Goal: Task Accomplishment & Management: Use online tool/utility

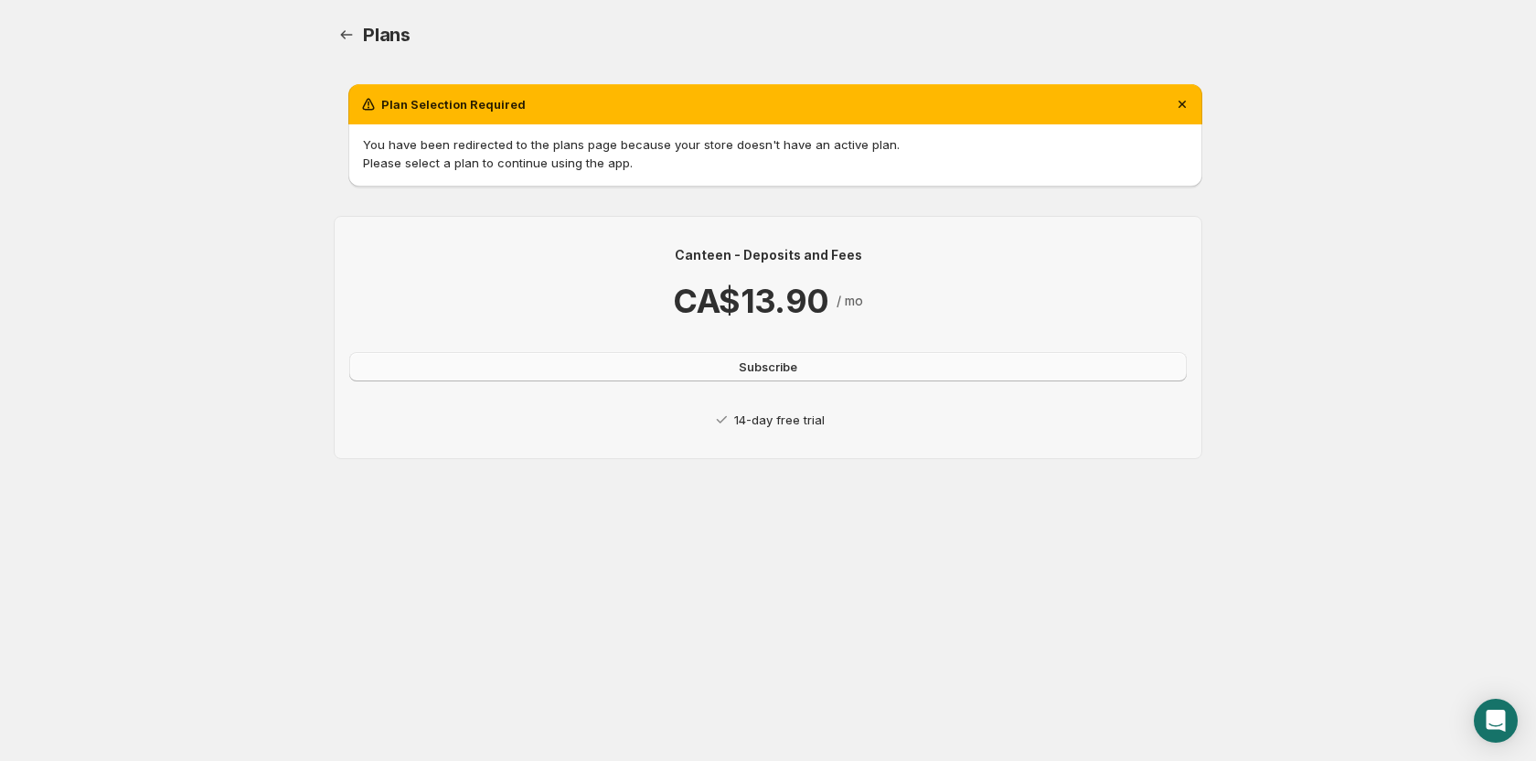
click at [793, 373] on span "Subscribe" at bounding box center [768, 367] width 59 height 18
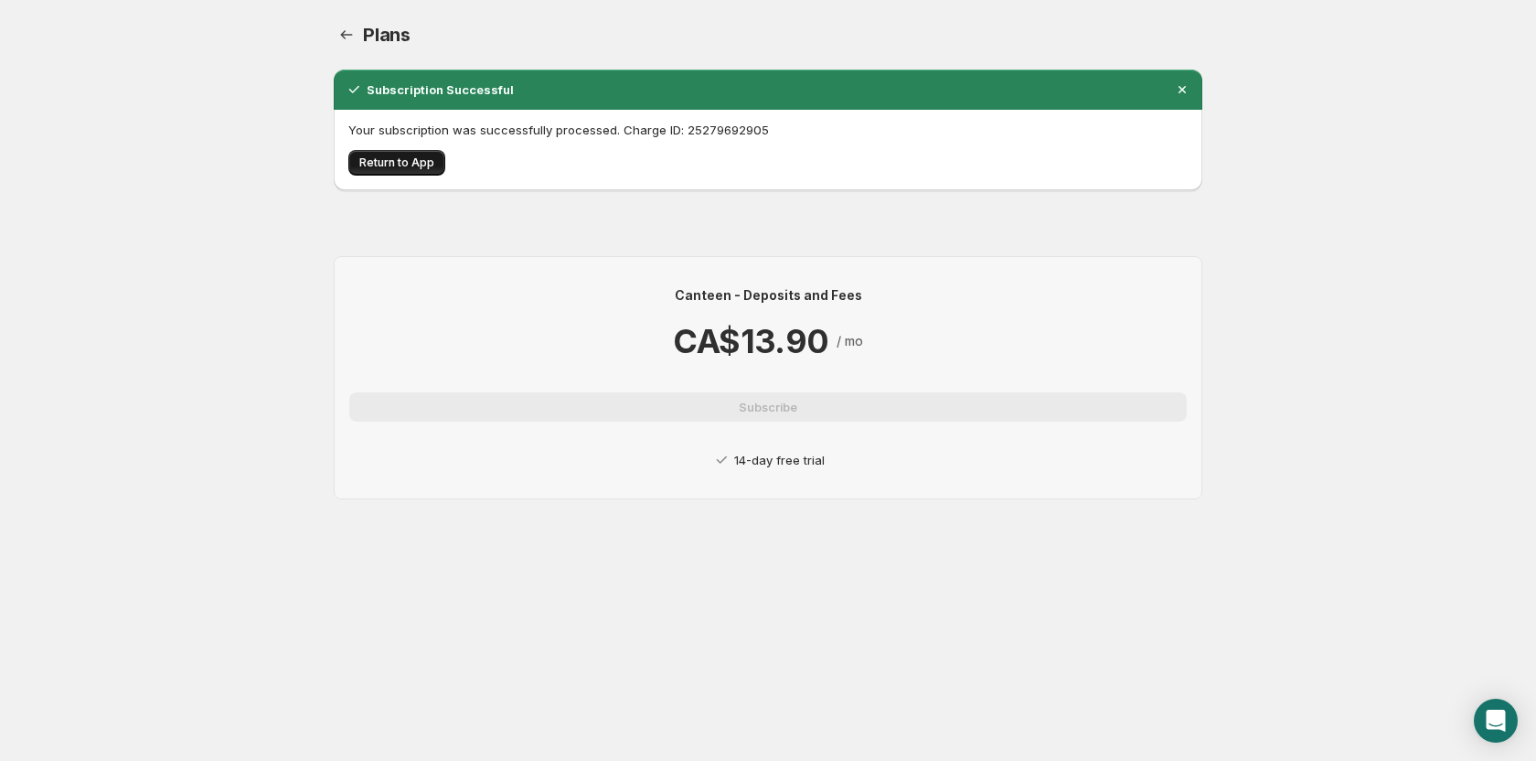
click at [404, 168] on span "Return to App" at bounding box center [396, 162] width 75 height 15
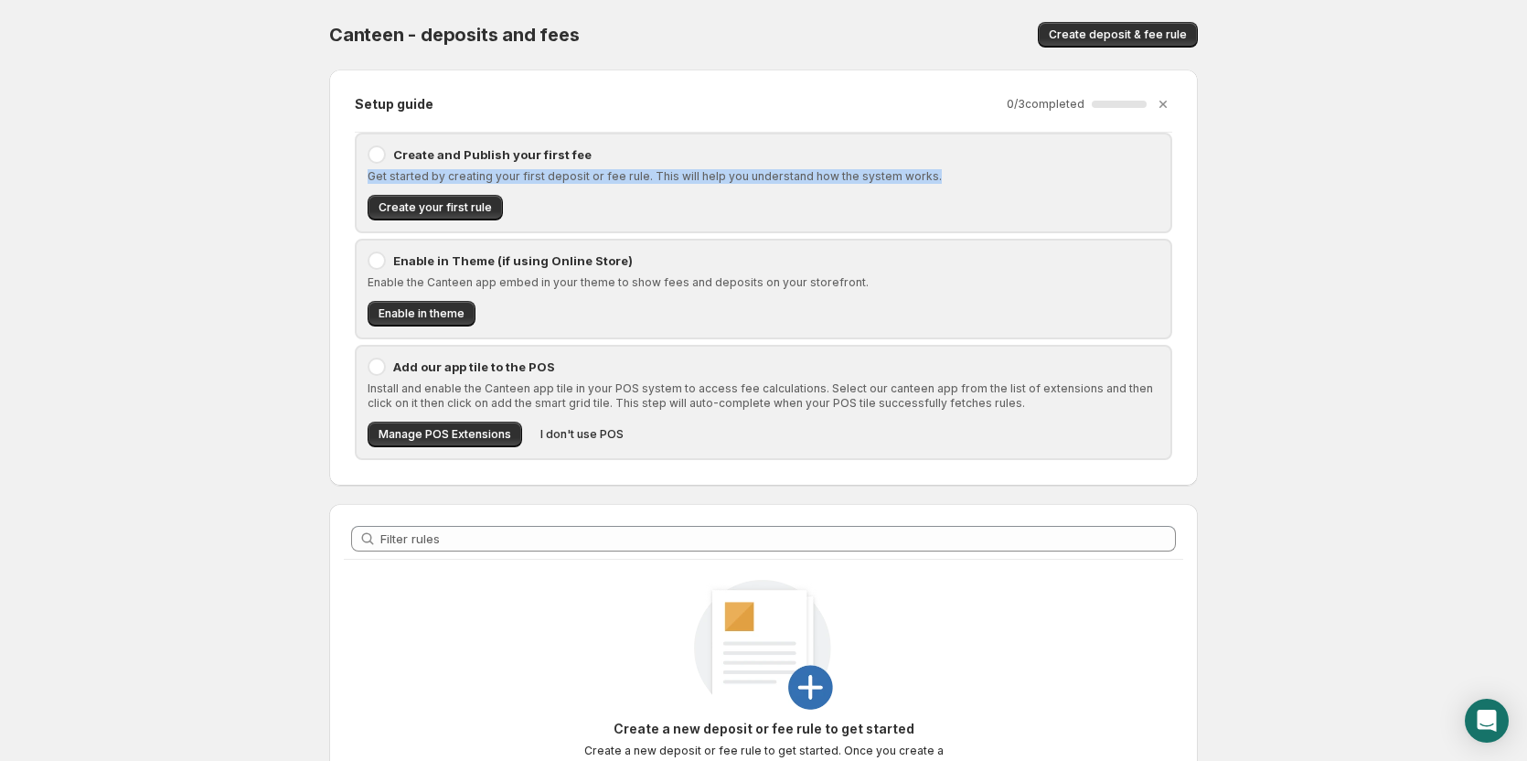
drag, startPoint x: 369, startPoint y: 176, endPoint x: 932, endPoint y: 179, distance: 563.3
click at [932, 179] on p "Get started by creating your first deposit or fee rule. This will help you unde…" at bounding box center [764, 176] width 792 height 15
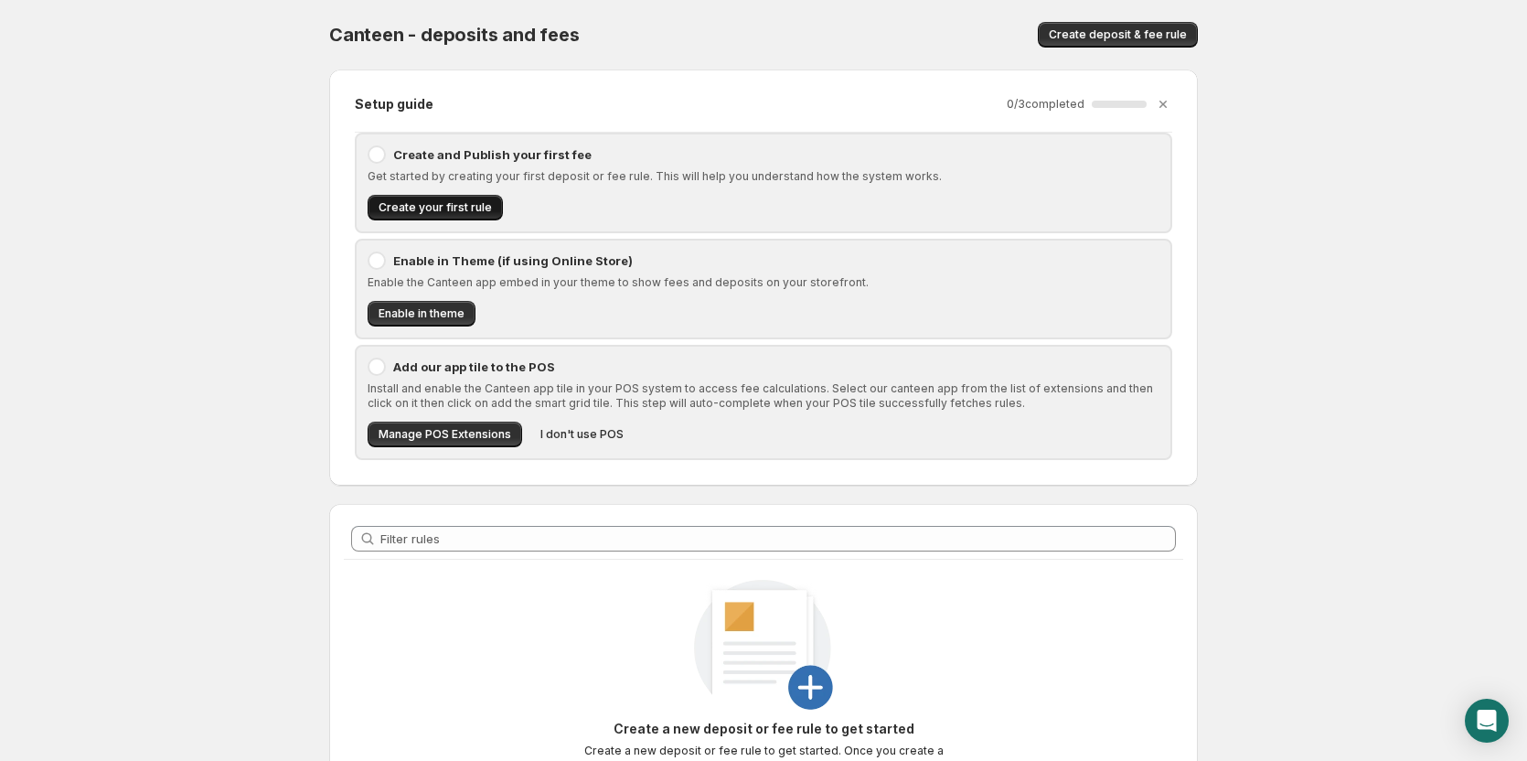
click at [464, 208] on span "Create your first rule" at bounding box center [435, 207] width 113 height 15
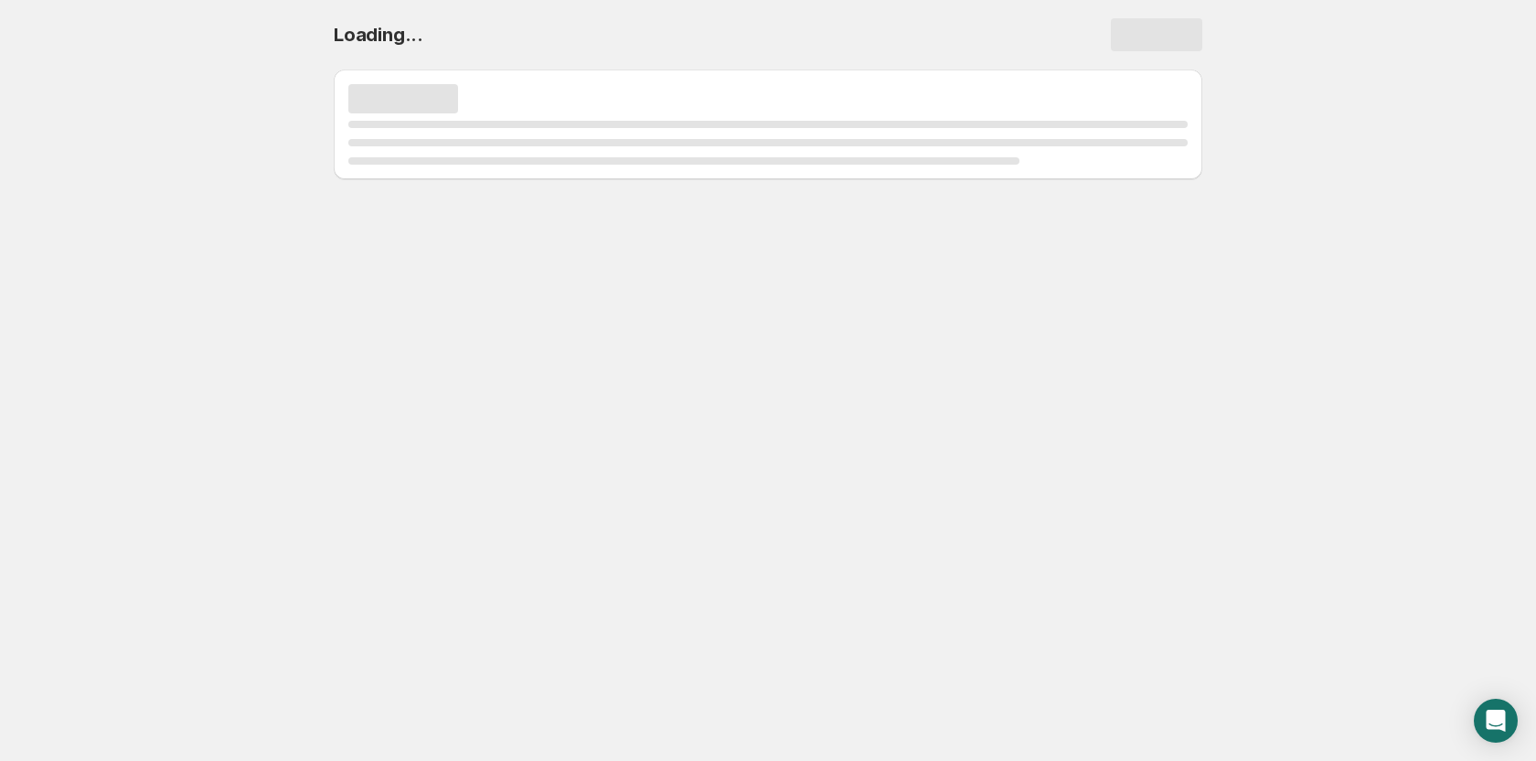
select select "deactive"
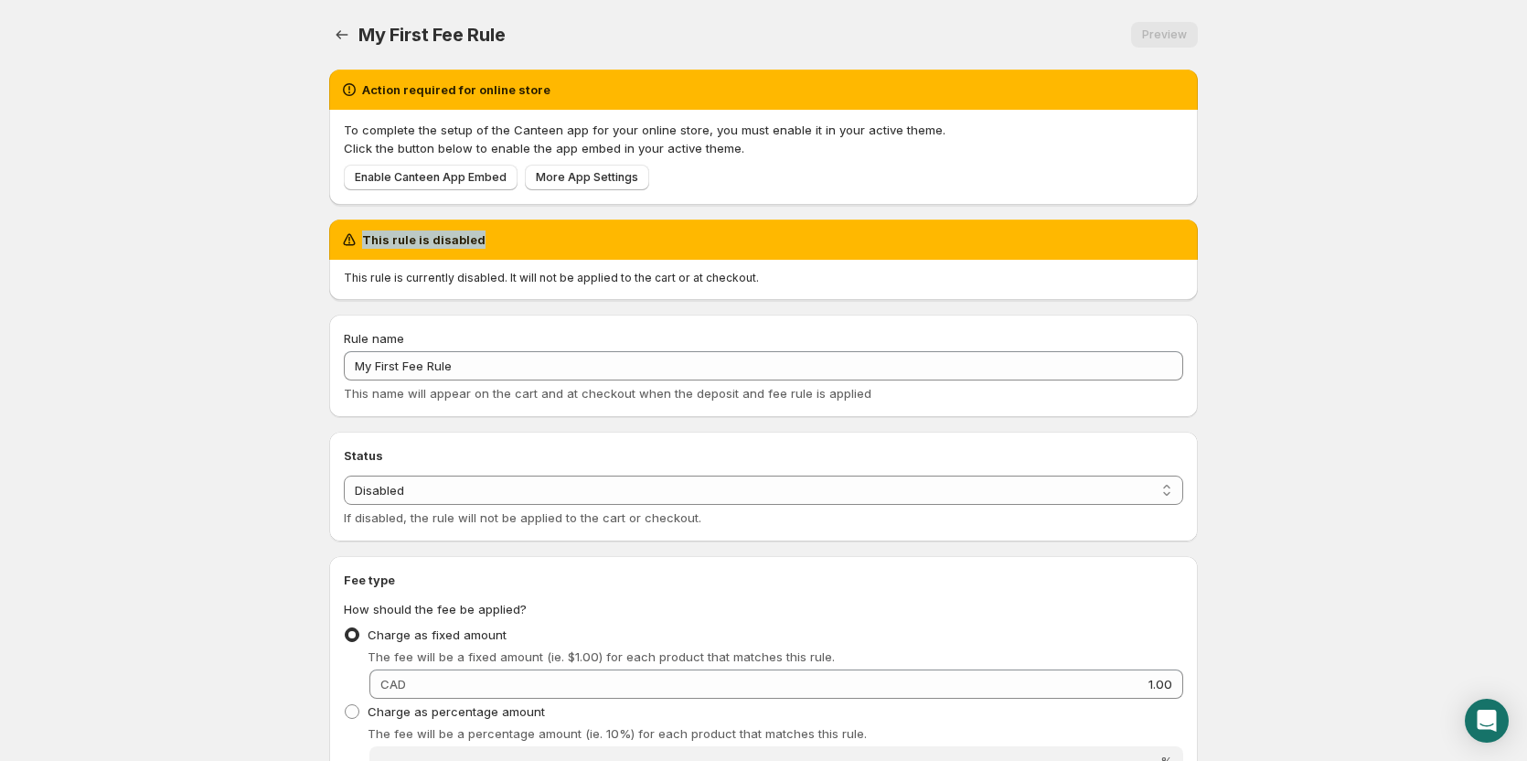
drag, startPoint x: 363, startPoint y: 239, endPoint x: 523, endPoint y: 241, distance: 160.0
click at [523, 241] on div "This rule is disabled" at bounding box center [763, 239] width 847 height 18
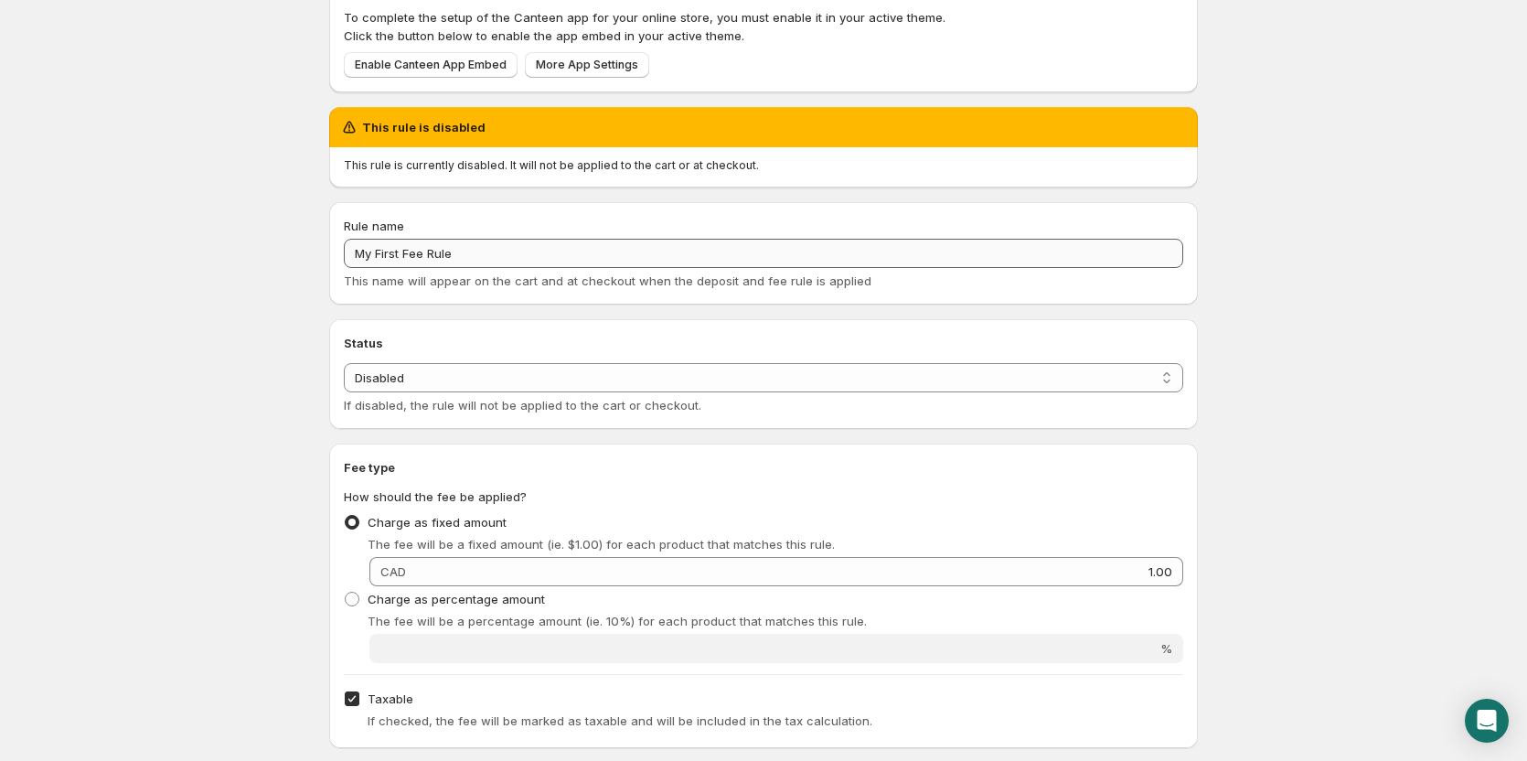
scroll to position [244, 0]
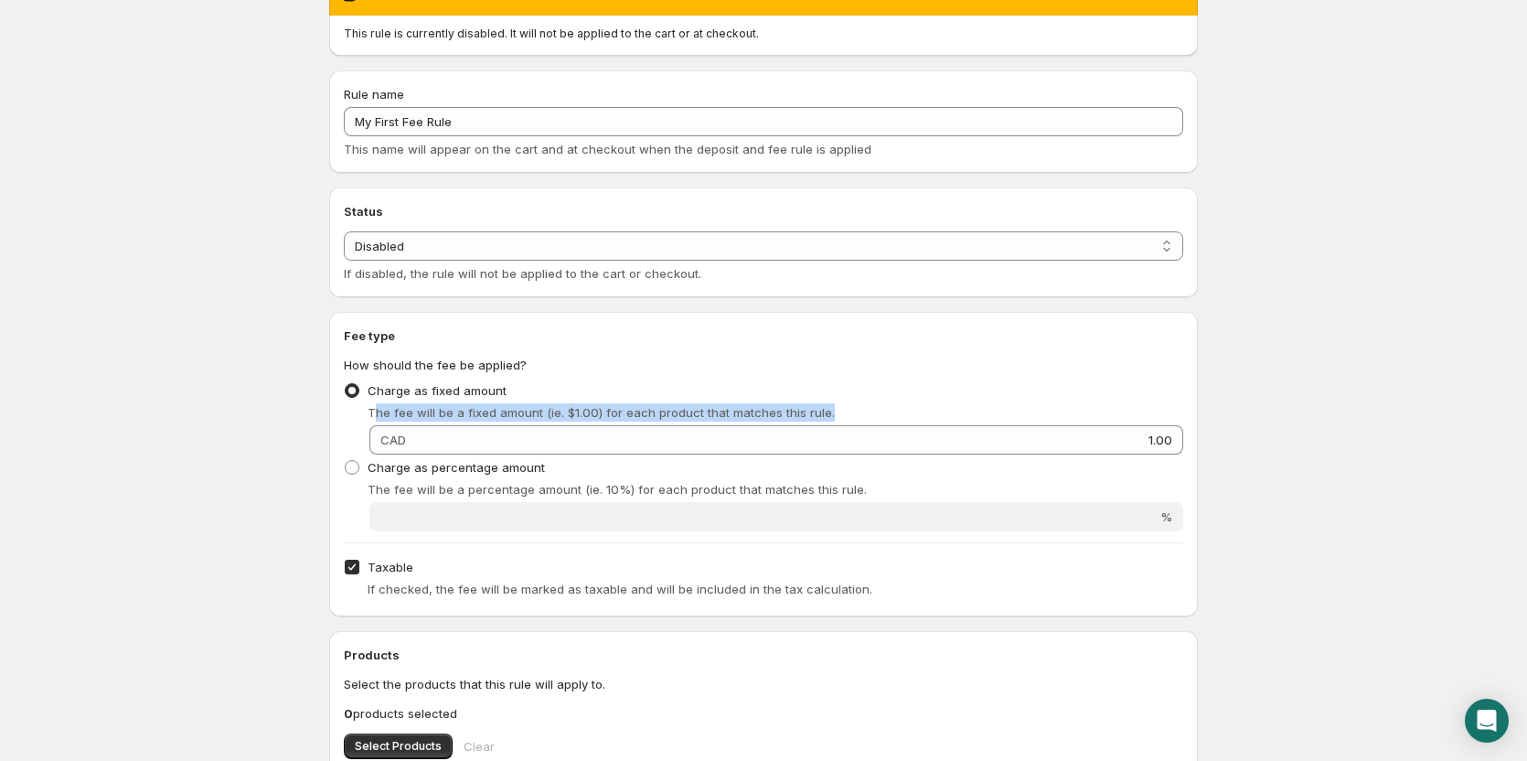
drag, startPoint x: 374, startPoint y: 411, endPoint x: 865, endPoint y: 416, distance: 491.1
click at [865, 416] on div "The fee will be a fixed amount (ie. $1.00) for each product that matches this r…" at bounding box center [776, 412] width 816 height 18
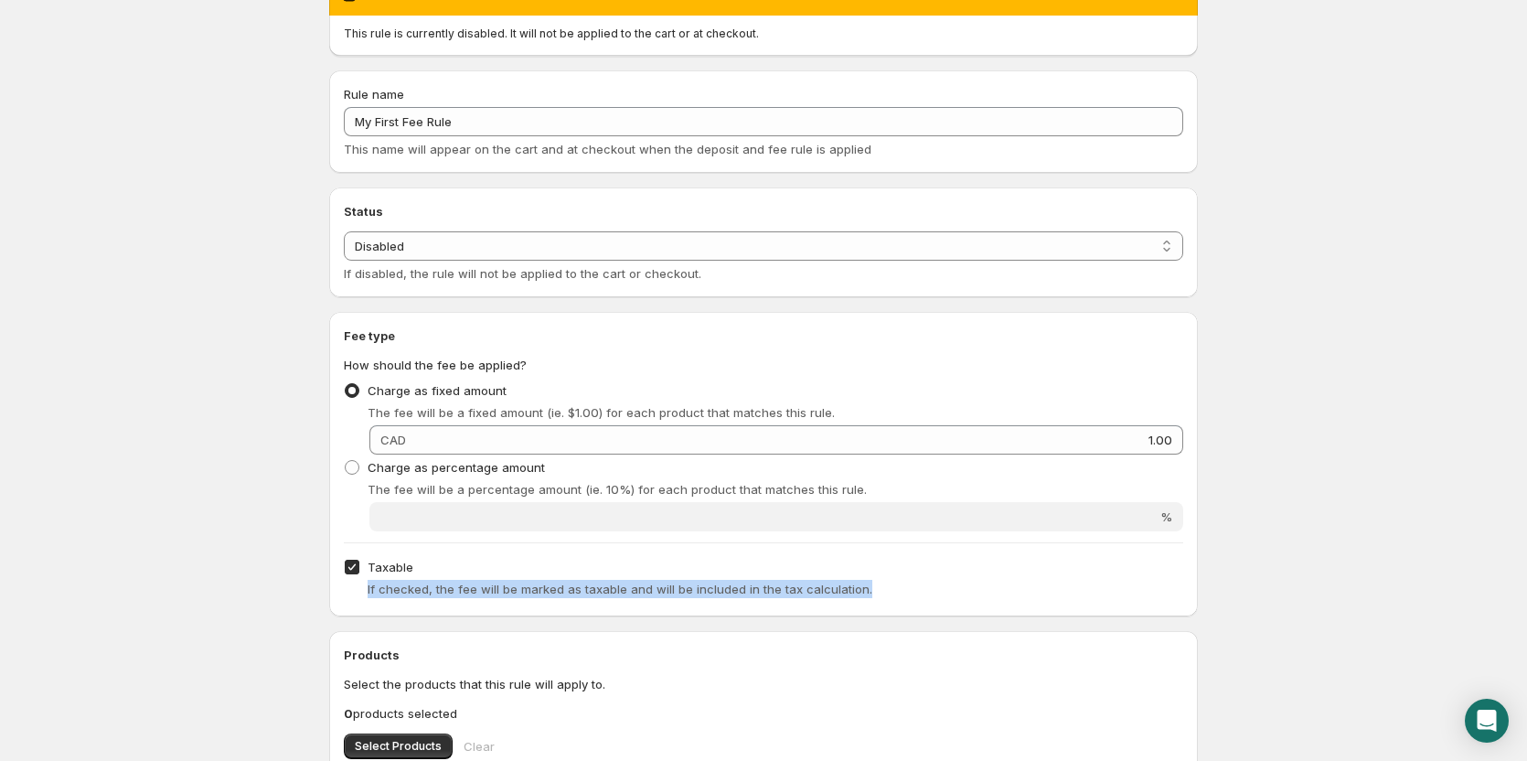
drag, startPoint x: 356, startPoint y: 589, endPoint x: 871, endPoint y: 587, distance: 515.7
click at [871, 587] on div "If checked, the fee will be marked as taxable and will be included in the tax c…" at bounding box center [763, 589] width 839 height 18
click at [871, 587] on div "If checked, the fee will be marked as taxable and will be included in the tax c…" at bounding box center [776, 589] width 816 height 18
drag, startPoint x: 880, startPoint y: 589, endPoint x: 341, endPoint y: 590, distance: 538.6
click at [341, 590] on div "Fee type How should the fee be applied? Charge as fixed amount The fee will be …" at bounding box center [763, 464] width 869 height 305
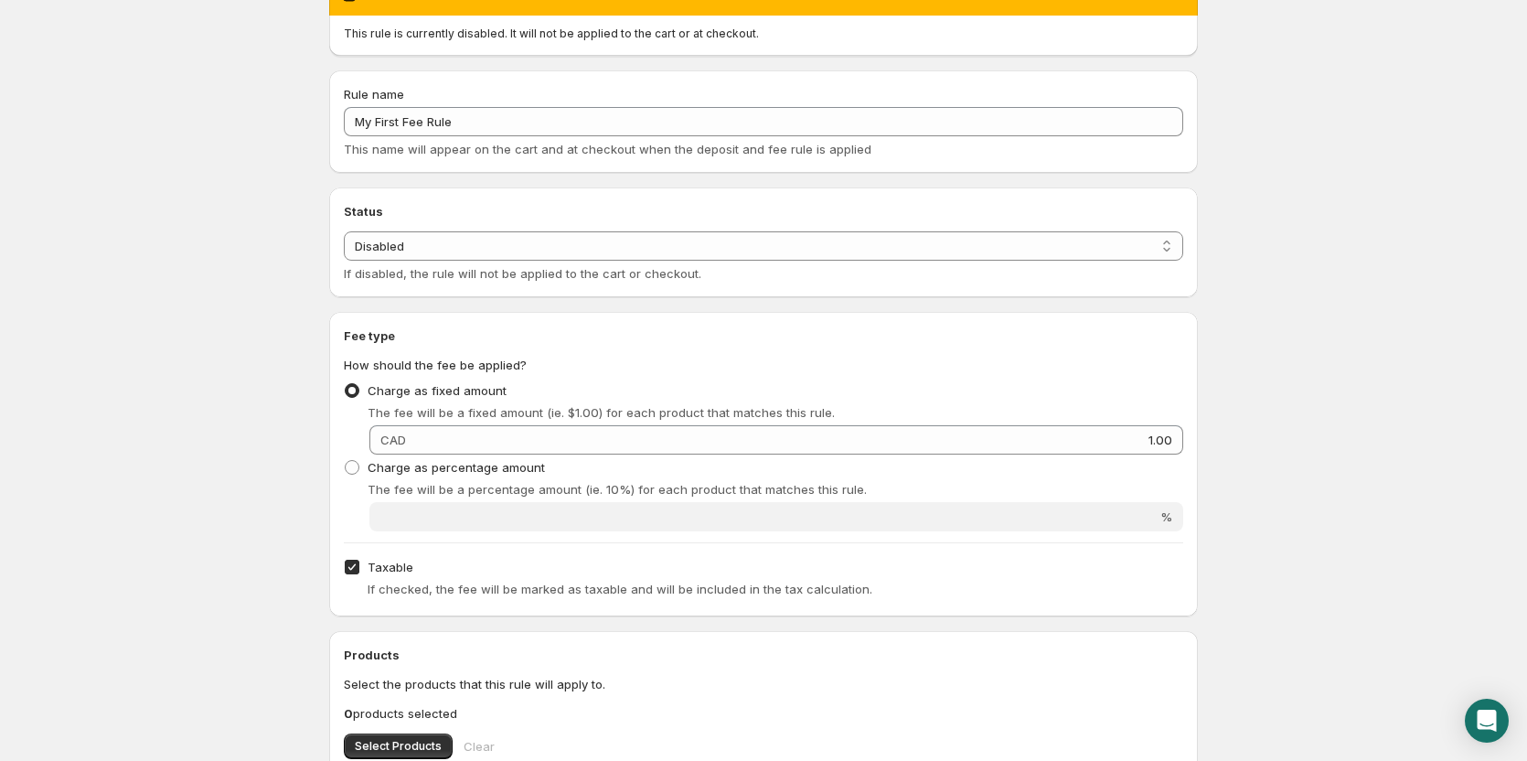
click at [151, 517] on html "Home Help My First Fee Rule. This page is ready My First Fee Rule Preview More …" at bounding box center [763, 136] width 1527 height 761
click at [385, 566] on span "Taxable" at bounding box center [391, 567] width 46 height 15
click at [359, 566] on input "Taxable" at bounding box center [352, 567] width 15 height 15
checkbox input "false"
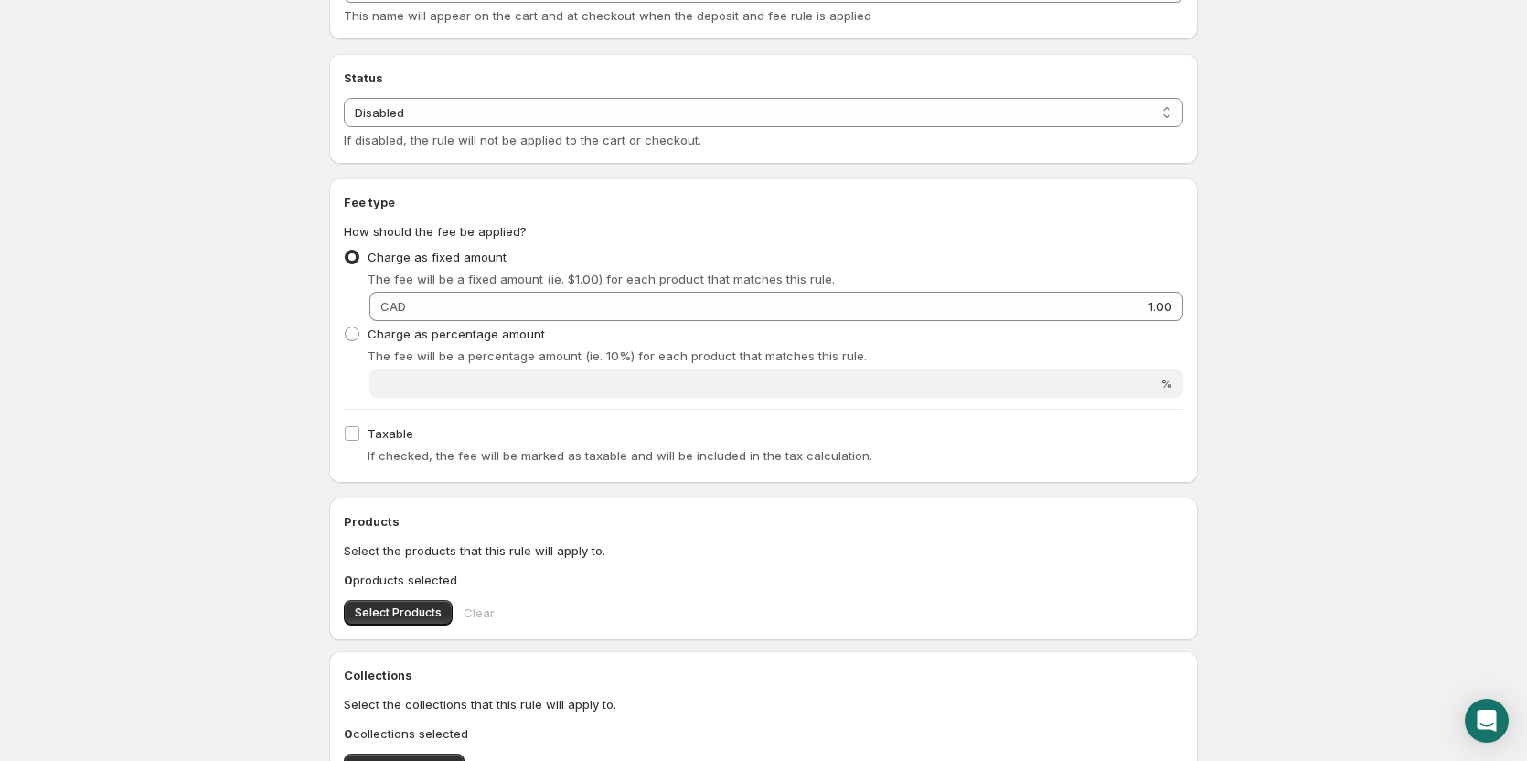
scroll to position [487, 0]
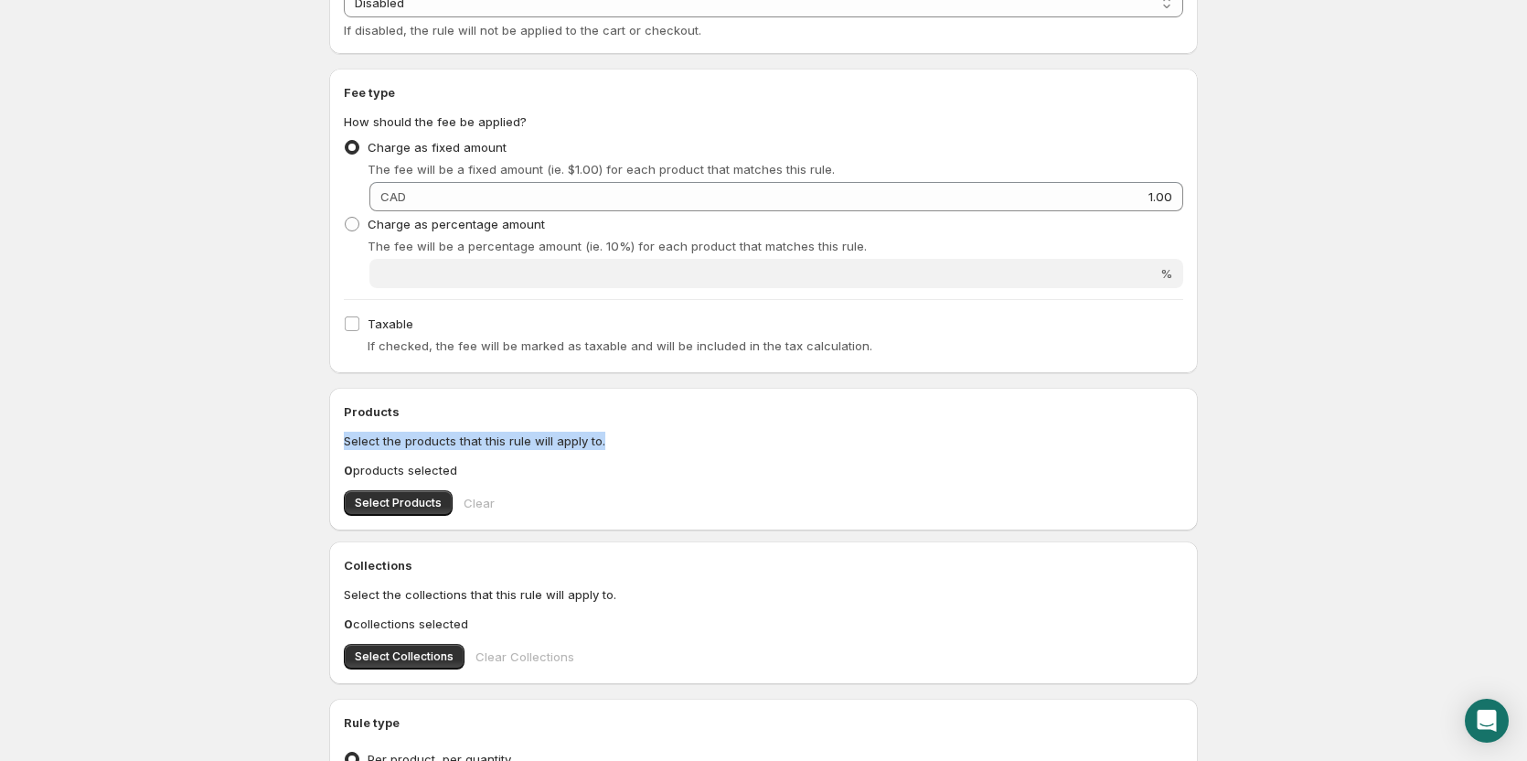
drag, startPoint x: 345, startPoint y: 441, endPoint x: 603, endPoint y: 440, distance: 257.9
click at [603, 440] on p "Select the products that this rule will apply to." at bounding box center [763, 441] width 839 height 18
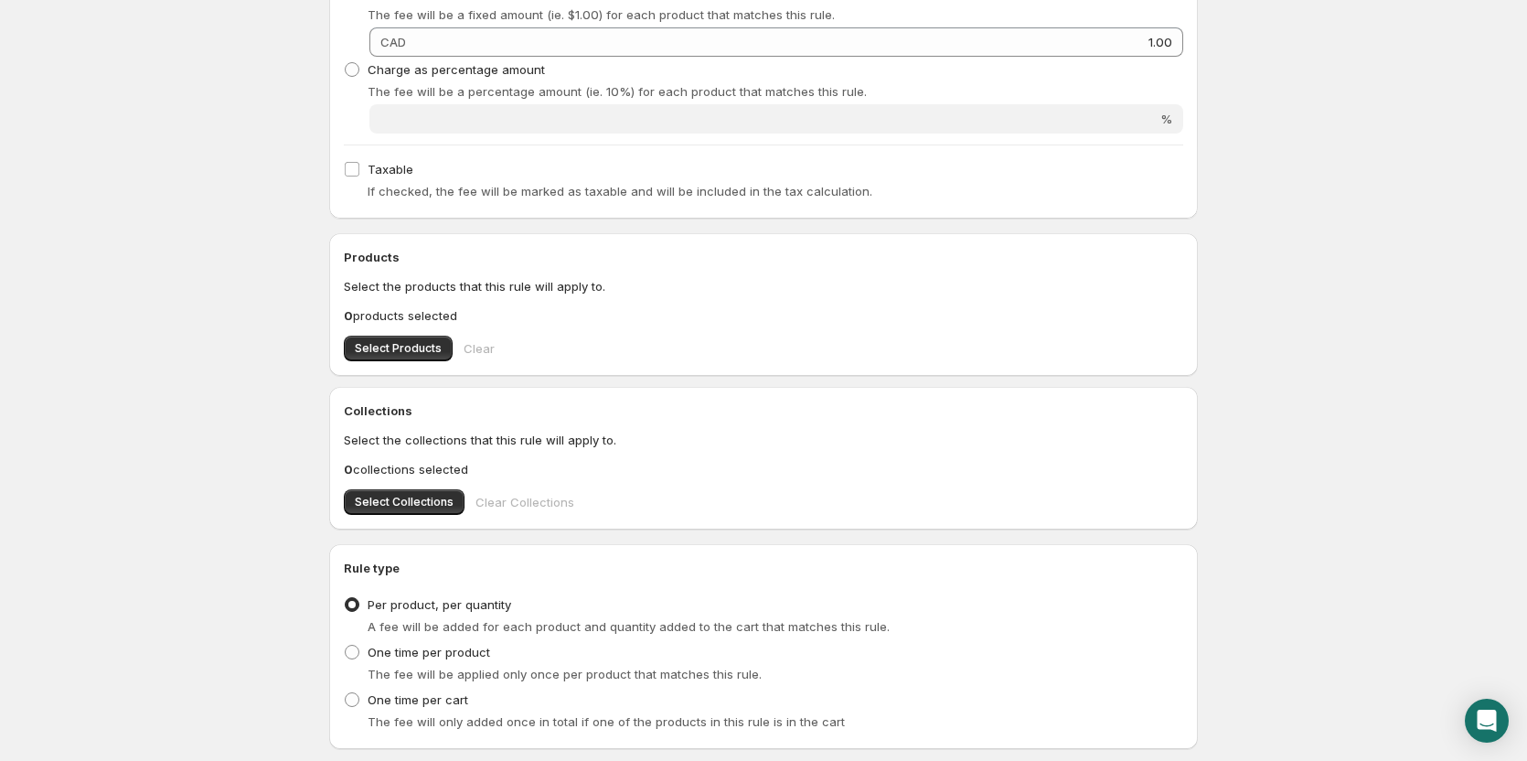
scroll to position [732, 0]
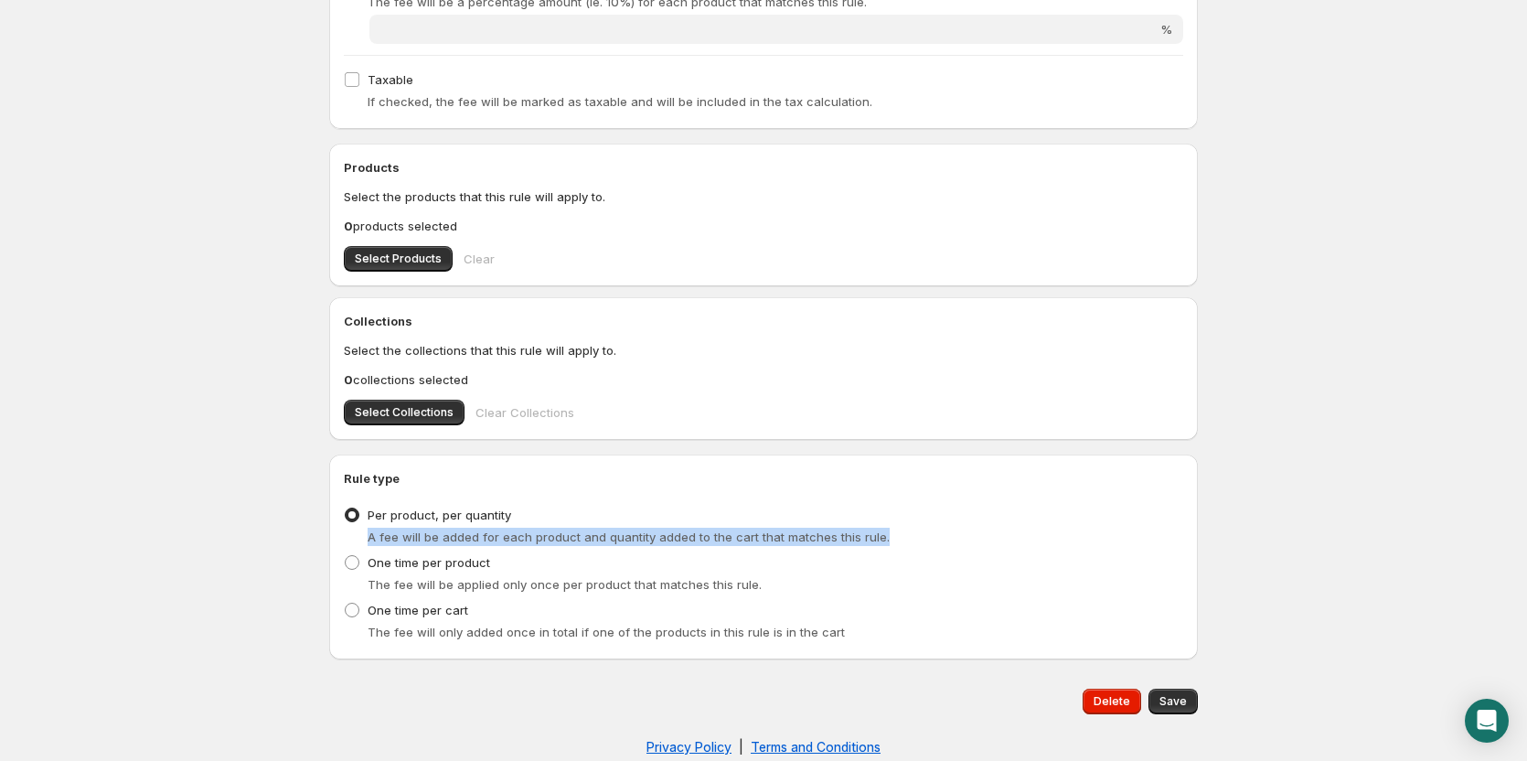
drag, startPoint x: 369, startPoint y: 536, endPoint x: 890, endPoint y: 541, distance: 520.3
click at [890, 541] on div "A fee will be added for each product and quantity added to the cart that matche…" at bounding box center [776, 537] width 816 height 18
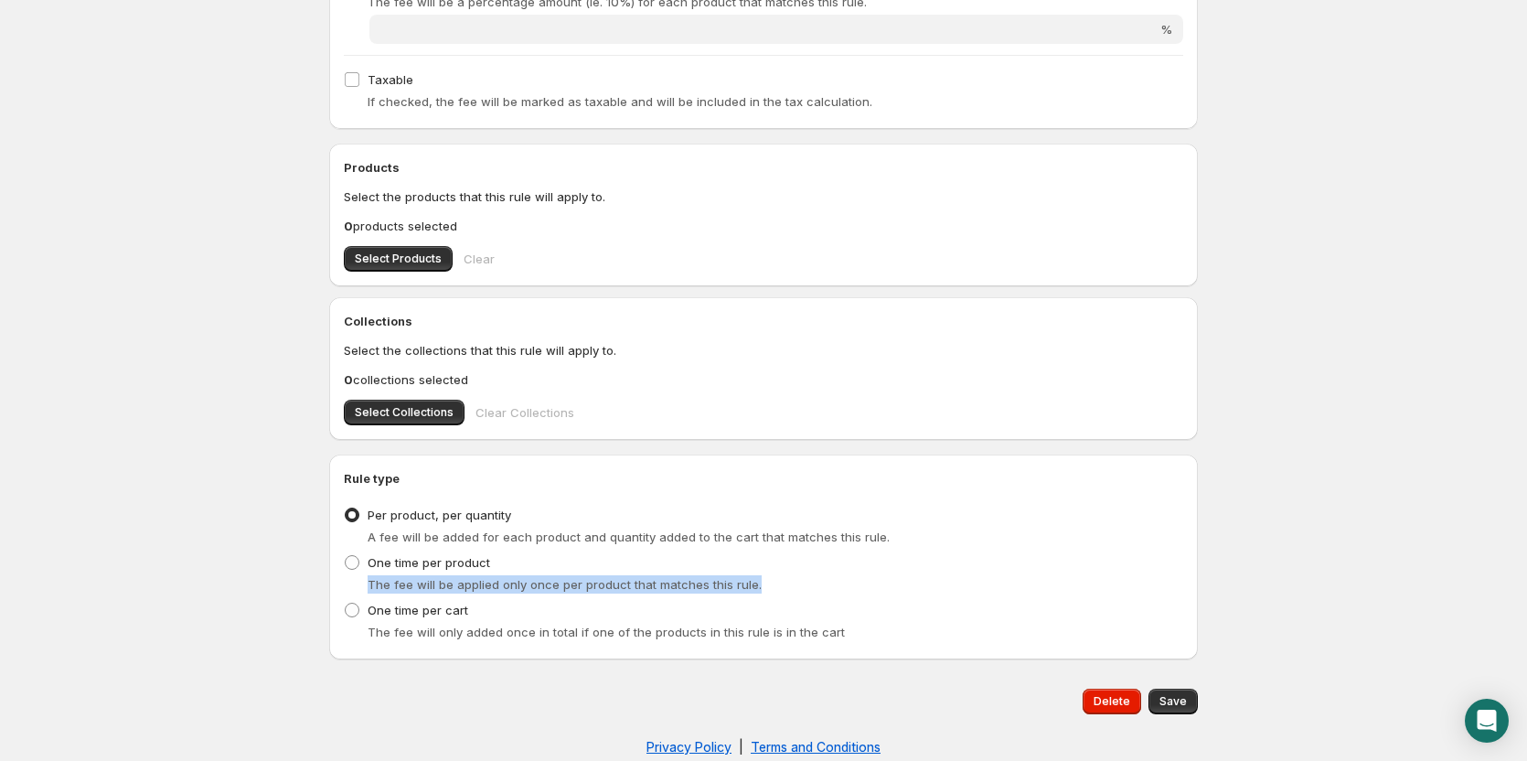
drag, startPoint x: 369, startPoint y: 590, endPoint x: 780, endPoint y: 589, distance: 411.5
click at [780, 589] on div "The fee will be applied only once per product that matches this rule." at bounding box center [776, 584] width 816 height 18
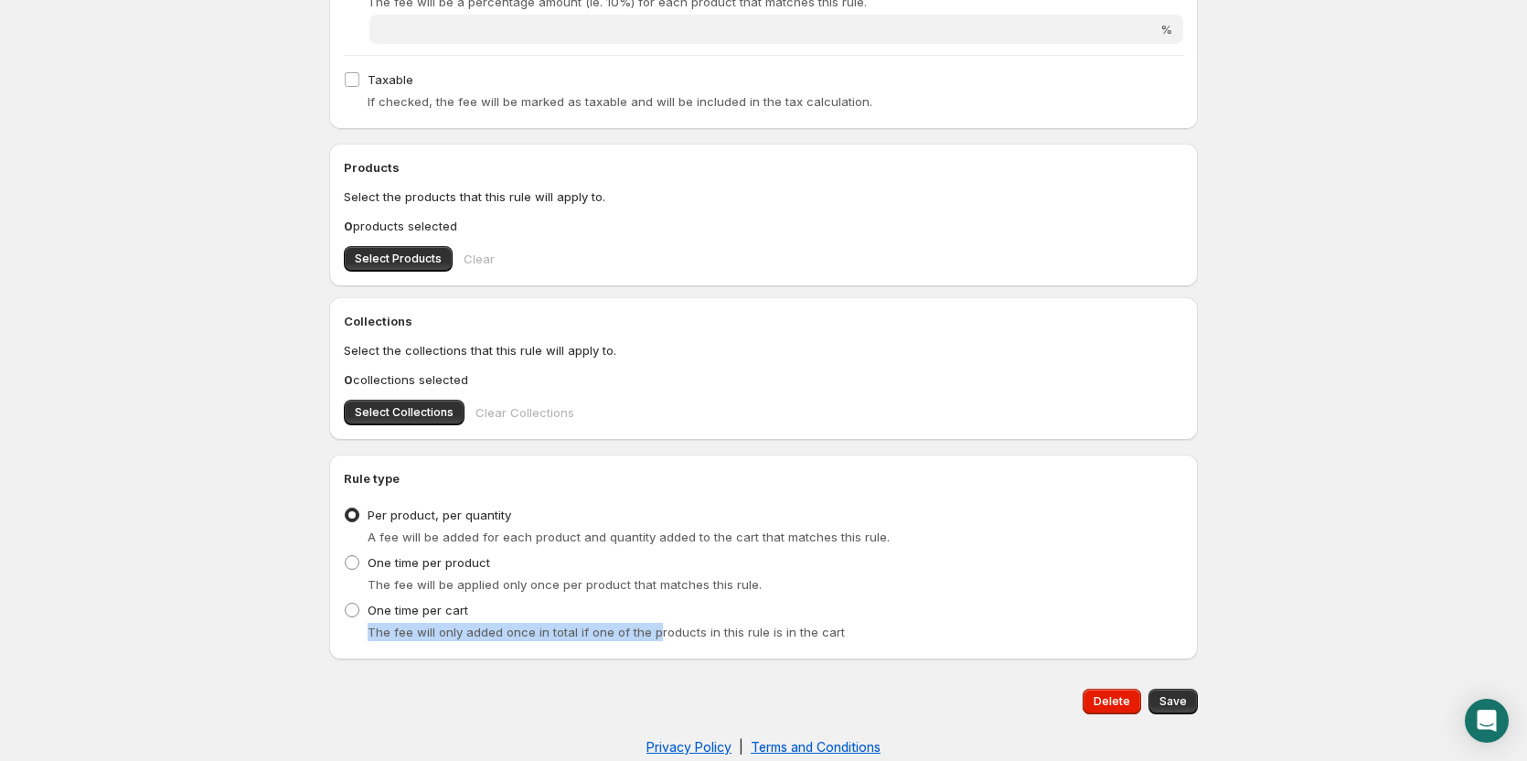
drag, startPoint x: 358, startPoint y: 631, endPoint x: 652, endPoint y: 637, distance: 293.6
click at [652, 637] on div "The fee will only added once in total if one of the products in this rule is in…" at bounding box center [763, 632] width 839 height 18
click at [652, 637] on span "The fee will only added once in total if one of the products in this rule is in…" at bounding box center [606, 632] width 477 height 15
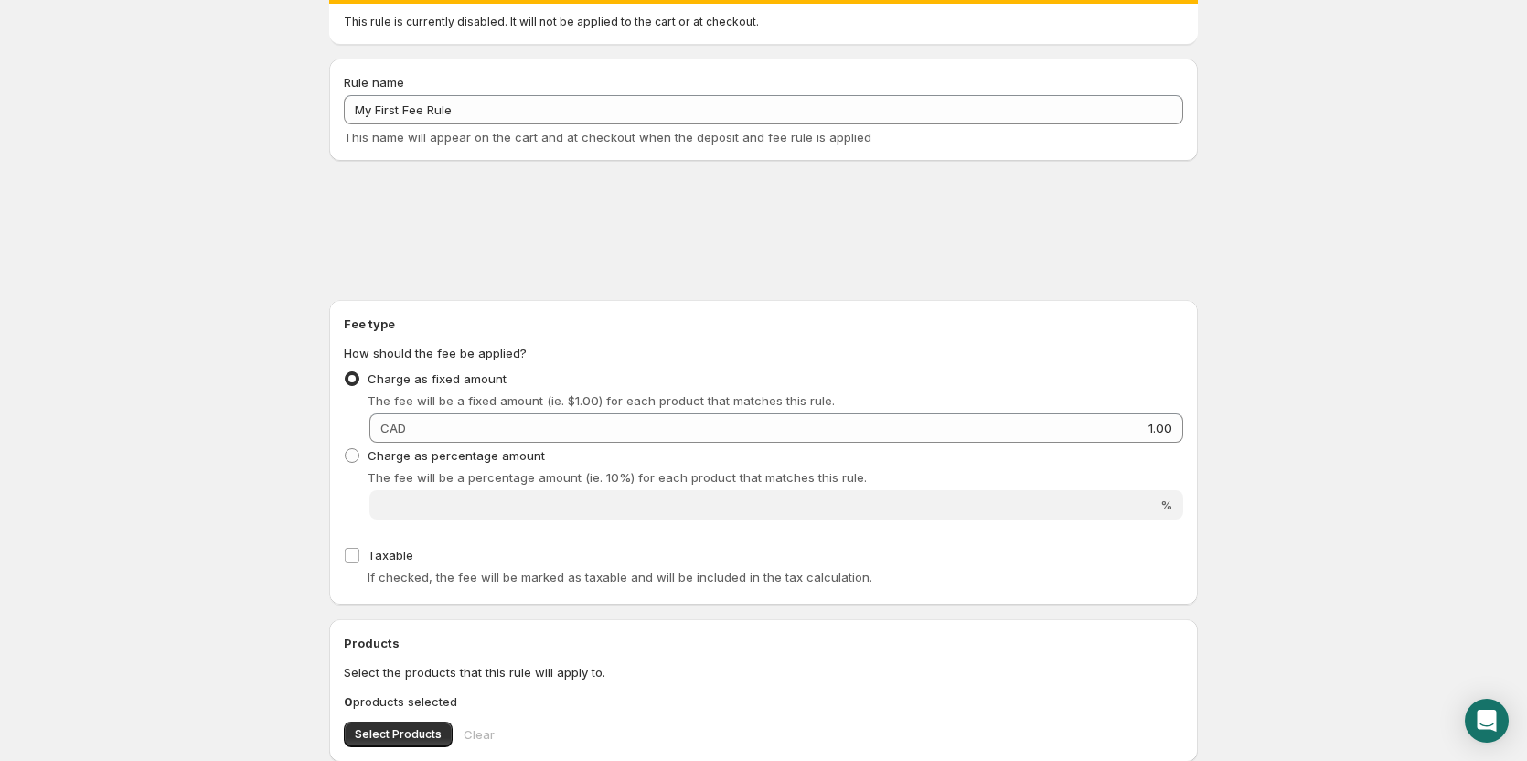
scroll to position [244, 0]
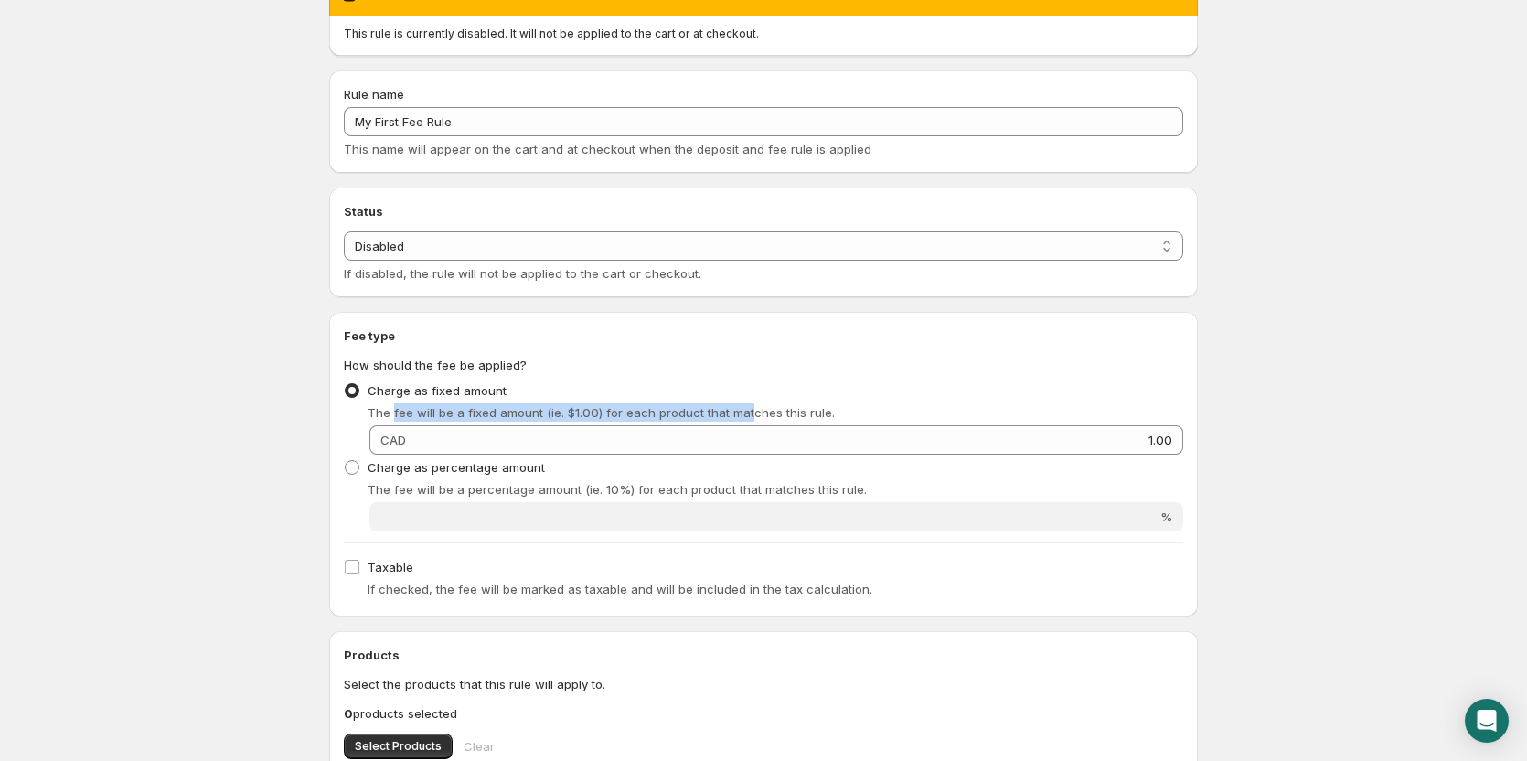
drag, startPoint x: 391, startPoint y: 413, endPoint x: 743, endPoint y: 419, distance: 352.1
click at [743, 419] on span "The fee will be a fixed amount (ie. $1.00) for each product that matches this r…" at bounding box center [601, 412] width 467 height 15
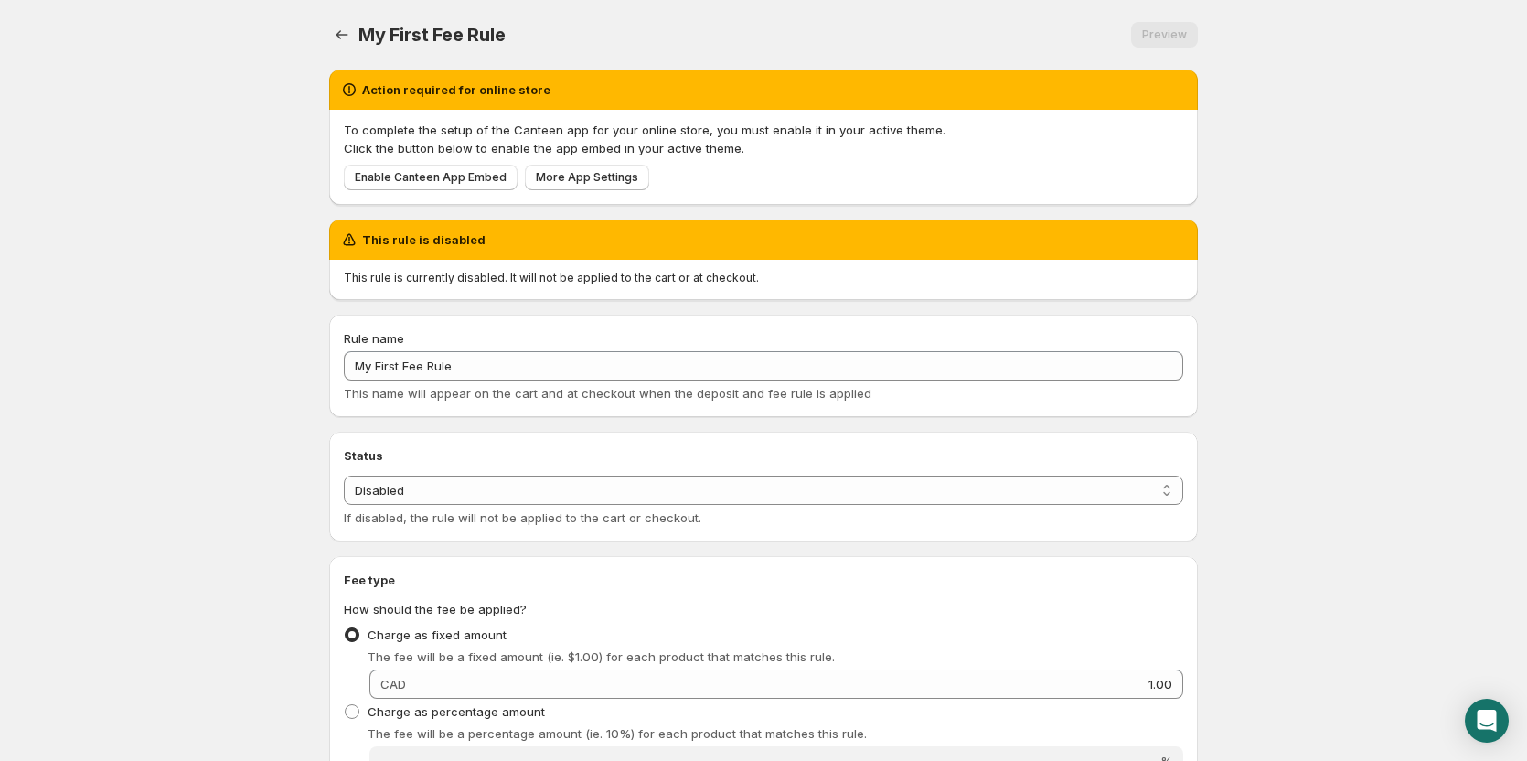
scroll to position [758, 0]
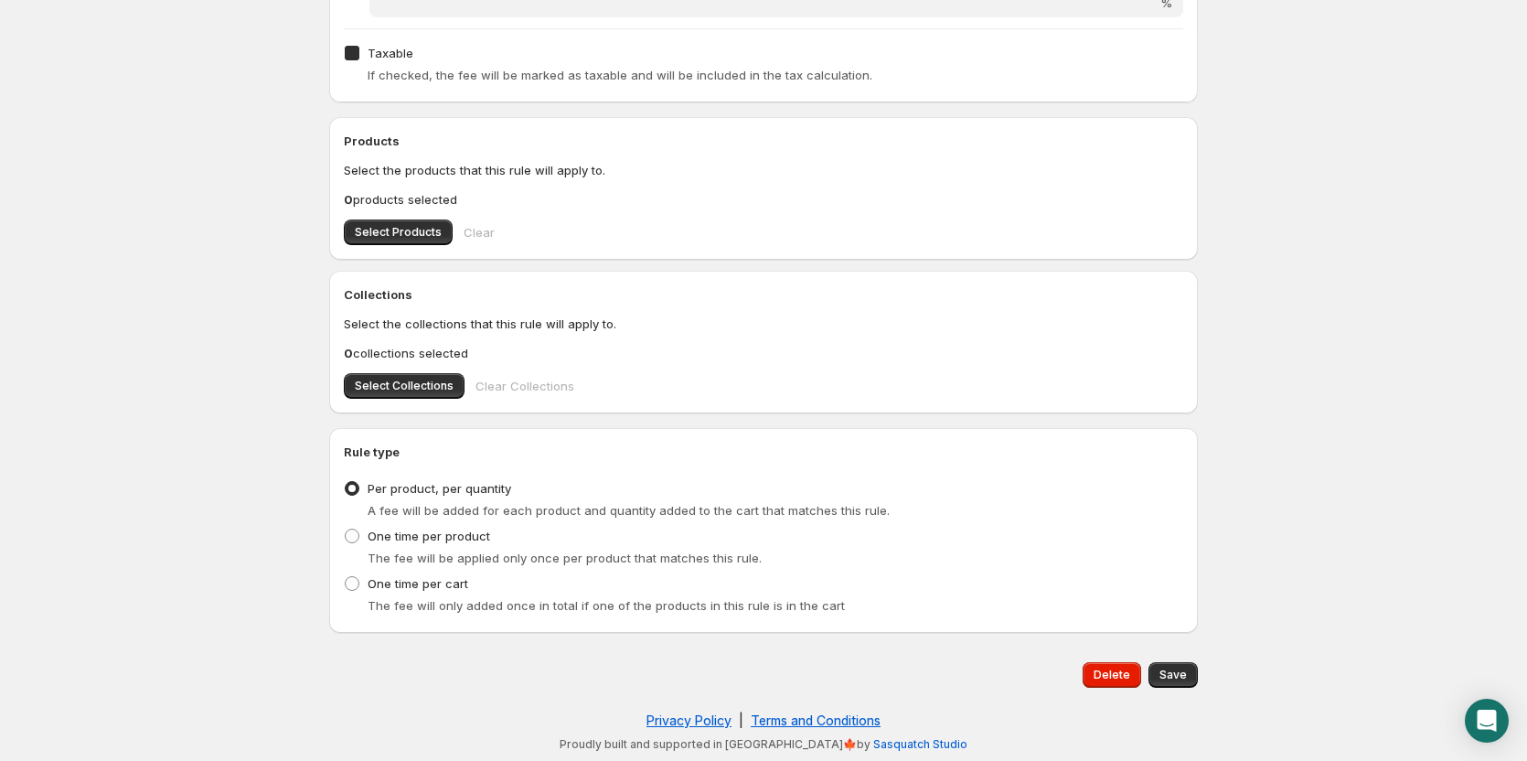
type input "1"
checkbox input "true"
